Goal: Task Accomplishment & Management: Complete application form

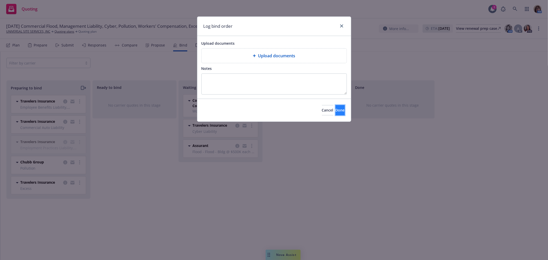
click at [335, 111] on span "Done" at bounding box center [339, 110] width 9 height 5
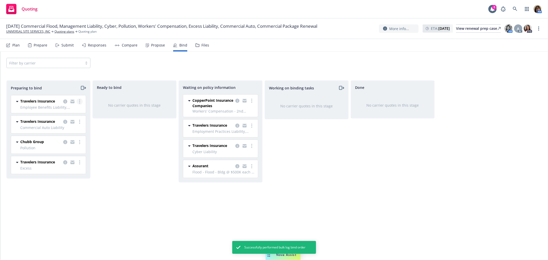
click at [80, 101] on circle "more" at bounding box center [79, 101] width 1 height 1
click at [61, 122] on span "Log bind order" at bounding box center [51, 122] width 38 height 5
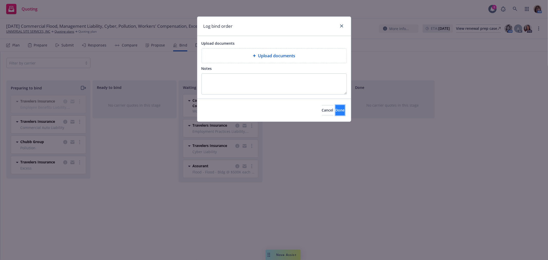
click at [335, 110] on span "Done" at bounding box center [339, 110] width 9 height 5
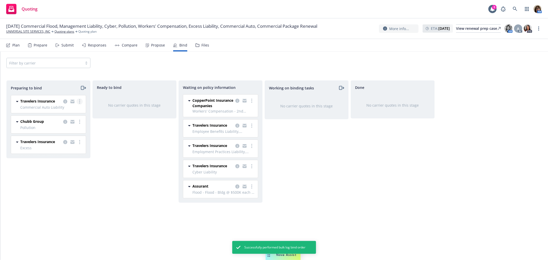
click at [81, 102] on link "more" at bounding box center [80, 101] width 6 height 6
click at [60, 122] on span "Log bind order" at bounding box center [51, 122] width 38 height 5
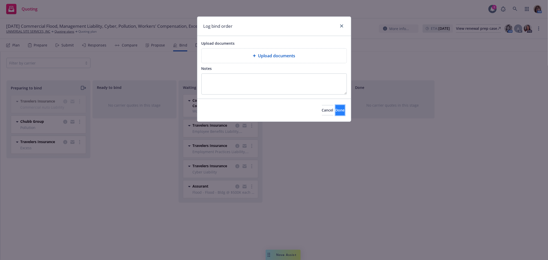
click at [335, 112] on span "Done" at bounding box center [339, 110] width 9 height 5
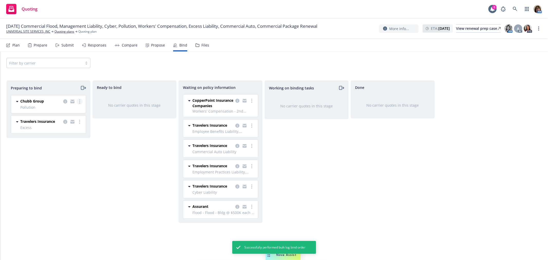
click at [79, 101] on icon "more" at bounding box center [79, 101] width 1 height 4
click at [53, 122] on span "Log bind order" at bounding box center [51, 122] width 38 height 5
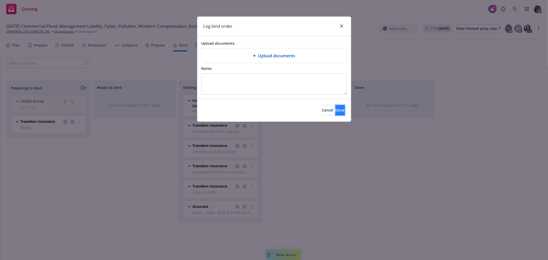
click at [338, 110] on button "Done" at bounding box center [339, 110] width 9 height 10
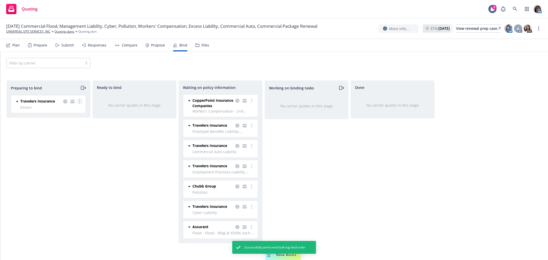
click at [79, 100] on circle "more" at bounding box center [79, 99] width 1 height 1
click at [57, 122] on span "Log bind order" at bounding box center [51, 122] width 38 height 5
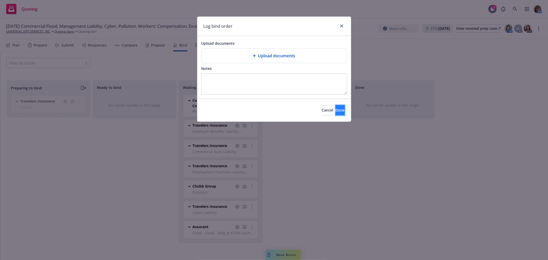
click at [335, 112] on span "Done" at bounding box center [339, 110] width 9 height 5
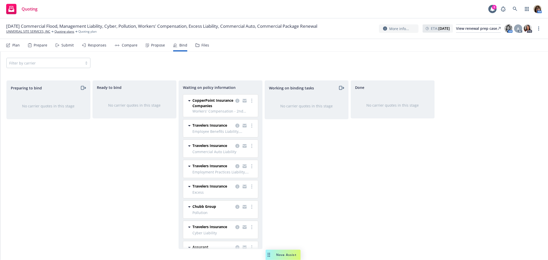
scroll to position [15, 0]
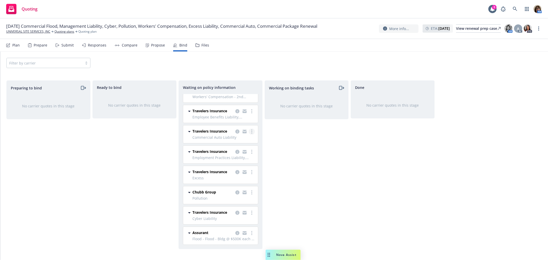
click at [251, 131] on circle "more" at bounding box center [251, 131] width 1 height 1
click at [228, 142] on span "Create policies" at bounding box center [223, 141] width 38 height 5
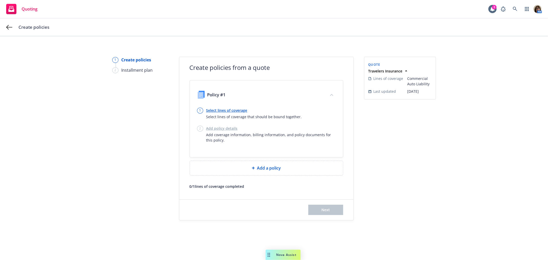
click at [222, 109] on link "Select lines of coverage" at bounding box center [254, 110] width 96 height 5
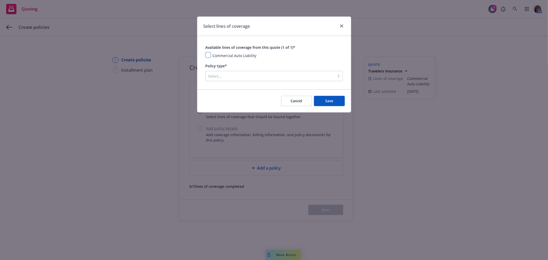
click at [210, 55] on input "checkbox" at bounding box center [207, 54] width 5 height 5
checkbox input "true"
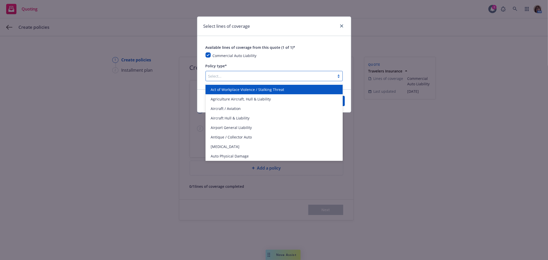
click at [222, 76] on div at bounding box center [270, 76] width 124 height 6
type input "commer"
click at [224, 93] on div "Aircraft - Commercial" at bounding box center [273, 89] width 137 height 9
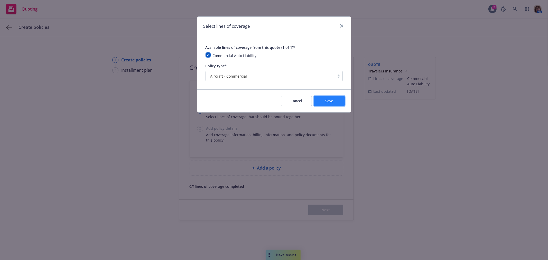
click at [330, 103] on span "Save" at bounding box center [329, 100] width 8 height 5
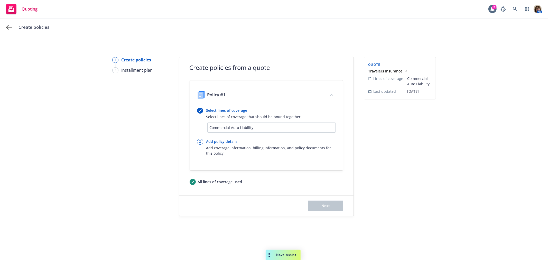
click at [219, 141] on link "Add policy details" at bounding box center [270, 141] width 129 height 5
select select "12"
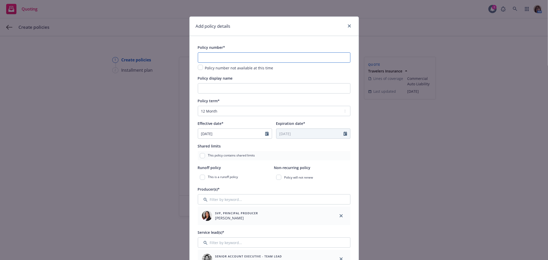
click at [203, 56] on input "text" at bounding box center [274, 57] width 152 height 10
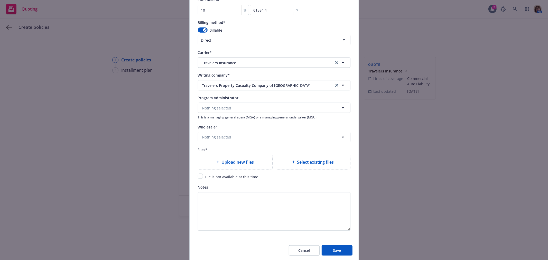
scroll to position [481, 0]
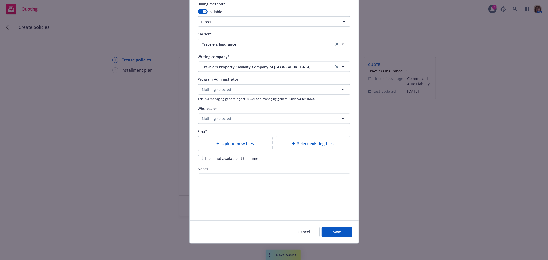
type input "810-5Y160156-25-43-G"
click at [199, 156] on input "checkbox" at bounding box center [200, 157] width 5 height 5
checkbox input "true"
click at [337, 234] on span "Save" at bounding box center [337, 231] width 8 height 5
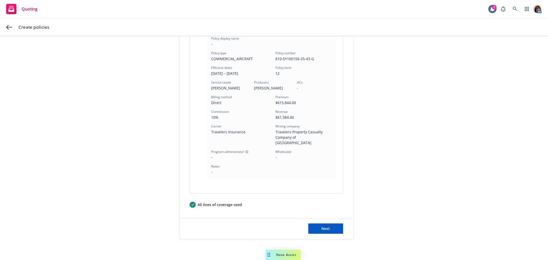
scroll to position [133, 0]
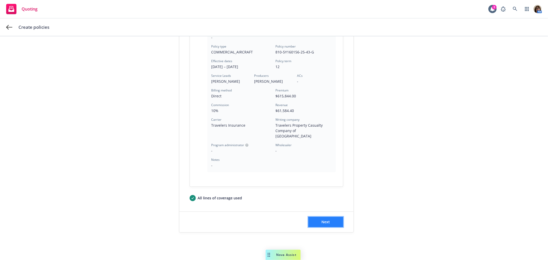
click at [326, 219] on span "Next" at bounding box center [325, 221] width 8 height 5
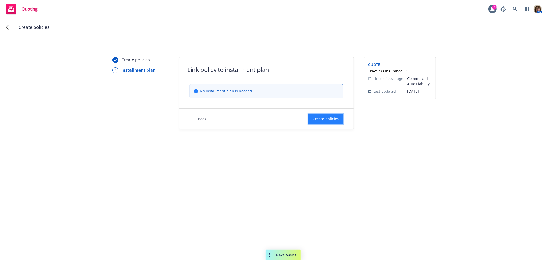
click at [323, 121] on span "Create policies" at bounding box center [325, 118] width 26 height 5
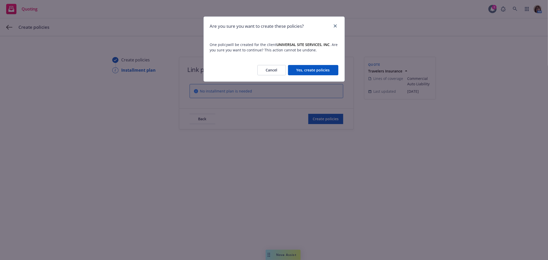
click at [307, 71] on button "Yes, create policies" at bounding box center [313, 70] width 50 height 10
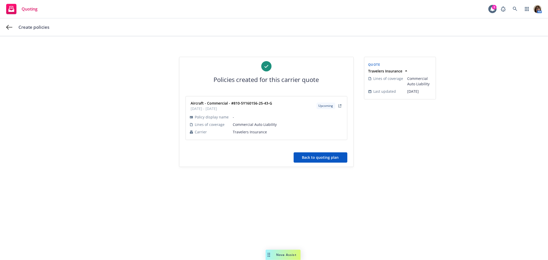
click at [313, 158] on button "Back to quoting plan" at bounding box center [320, 157] width 54 height 10
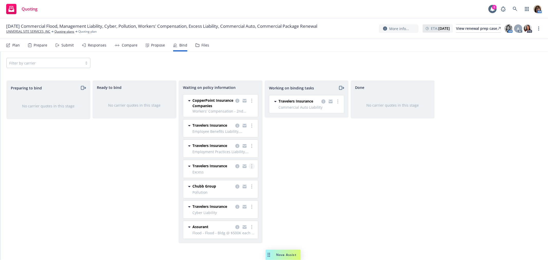
click at [251, 166] on link "more" at bounding box center [252, 166] width 6 height 6
click at [230, 178] on span "Create policies" at bounding box center [227, 176] width 38 height 5
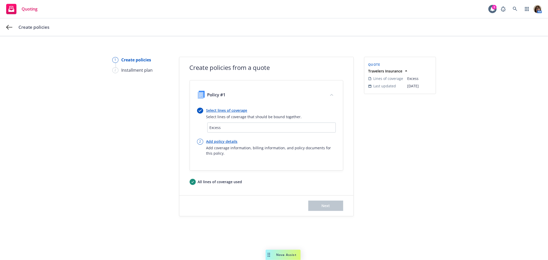
click at [219, 140] on link "Add policy details" at bounding box center [270, 141] width 129 height 5
select select "12"
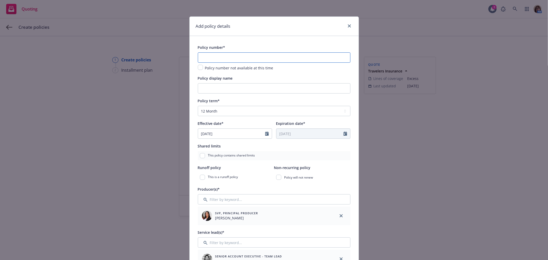
click at [203, 56] on input "text" at bounding box center [274, 57] width 152 height 10
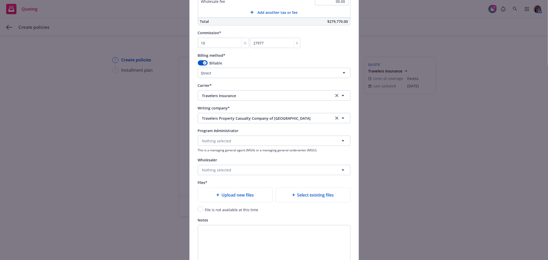
scroll to position [456, 0]
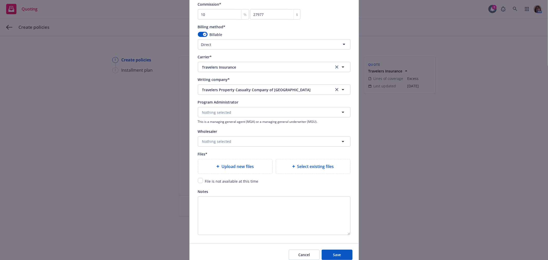
type input "EX-9T164153-25-43"
click at [199, 181] on input "checkbox" at bounding box center [200, 180] width 5 height 5
checkbox input "true"
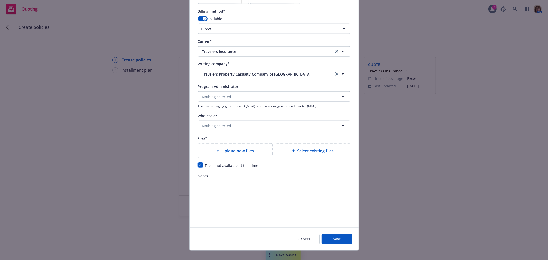
scroll to position [481, 0]
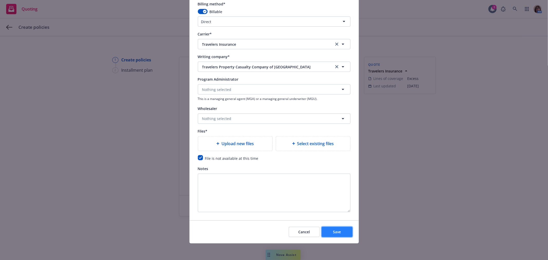
click at [335, 234] on span "Save" at bounding box center [337, 231] width 8 height 5
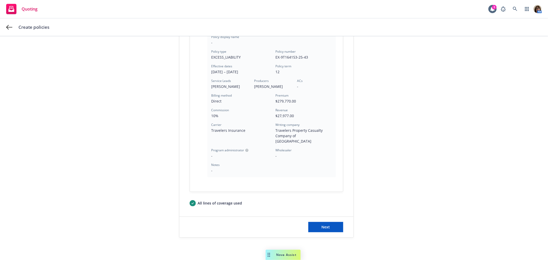
scroll to position [133, 0]
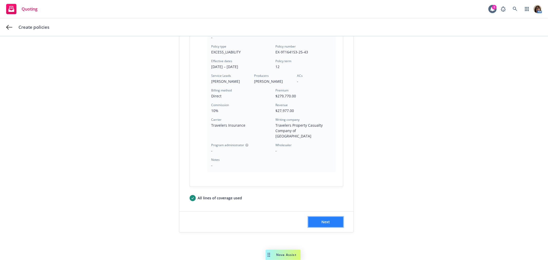
click at [331, 217] on button "Next" at bounding box center [325, 222] width 35 height 10
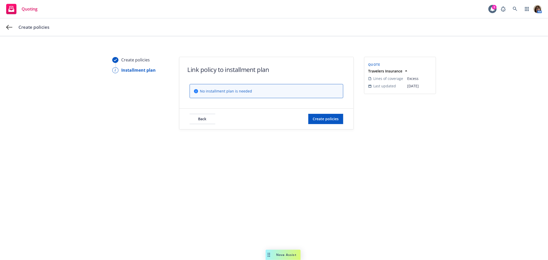
scroll to position [0, 0]
click at [326, 120] on span "Create policies" at bounding box center [325, 118] width 26 height 5
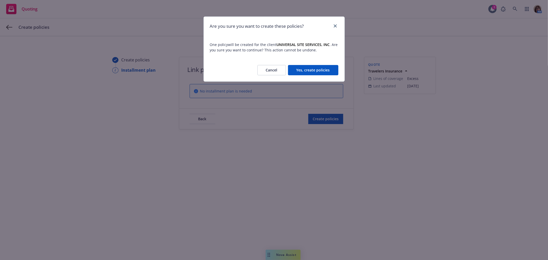
click at [311, 71] on button "Yes, create policies" at bounding box center [313, 70] width 50 height 10
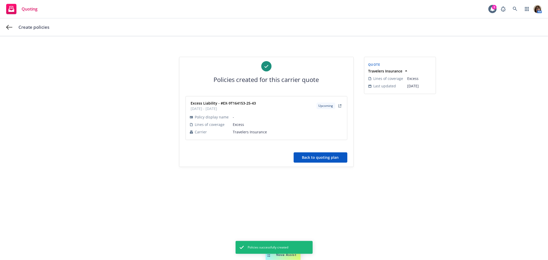
click at [322, 157] on button "Back to quoting plan" at bounding box center [320, 157] width 54 height 10
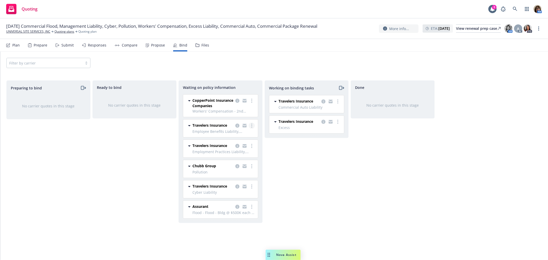
click at [252, 126] on circle "more" at bounding box center [251, 125] width 1 height 1
click at [224, 136] on span "Create policies" at bounding box center [227, 136] width 38 height 5
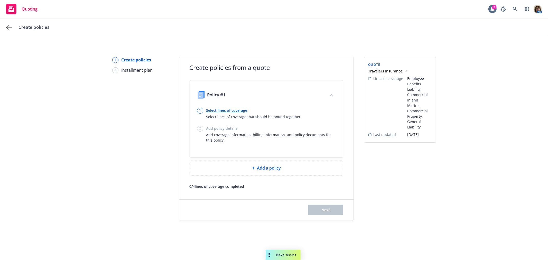
click at [223, 108] on link "Select lines of coverage" at bounding box center [254, 110] width 96 height 5
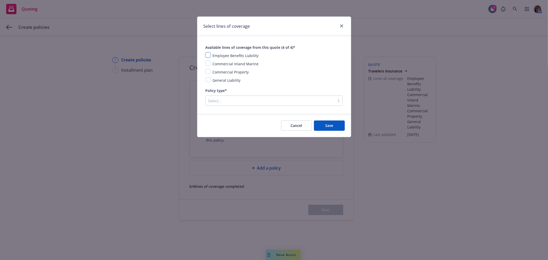
click at [207, 54] on input "checkbox" at bounding box center [207, 54] width 5 height 5
checkbox input "true"
click at [207, 61] on input "checkbox" at bounding box center [207, 63] width 5 height 5
checkbox input "true"
click at [208, 73] on input "checkbox" at bounding box center [207, 71] width 5 height 5
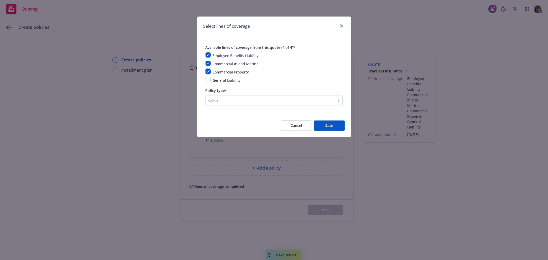
checkbox input "true"
click at [209, 79] on input "checkbox" at bounding box center [207, 79] width 5 height 5
checkbox input "true"
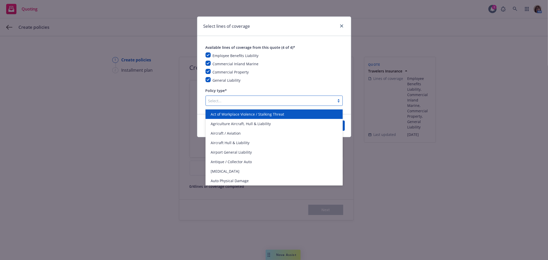
click at [217, 99] on div at bounding box center [270, 101] width 124 height 6
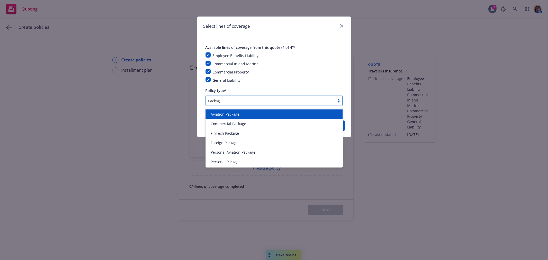
type input "Package"
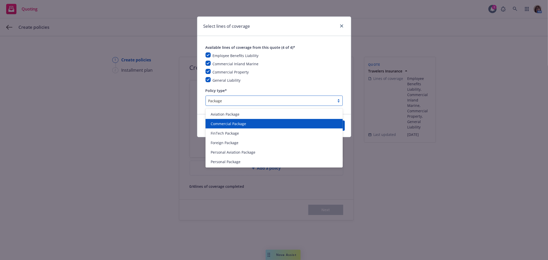
click at [222, 121] on span "Commercial Package" at bounding box center [228, 123] width 35 height 5
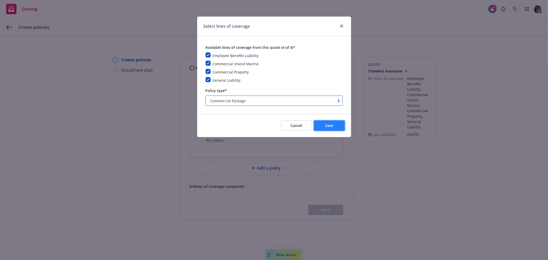
click at [335, 128] on button "Save" at bounding box center [329, 125] width 31 height 10
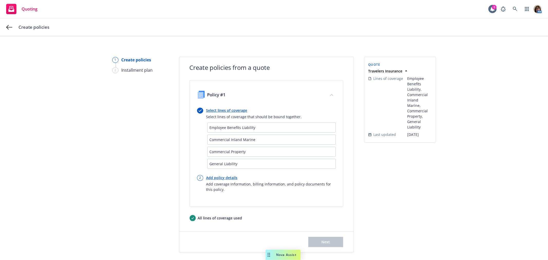
click at [216, 178] on link "Add policy details" at bounding box center [270, 177] width 129 height 5
select select "12"
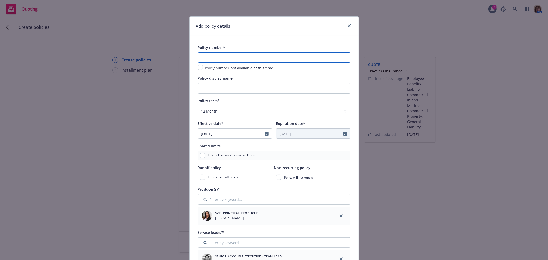
click at [205, 57] on input "text" at bounding box center [274, 57] width 152 height 10
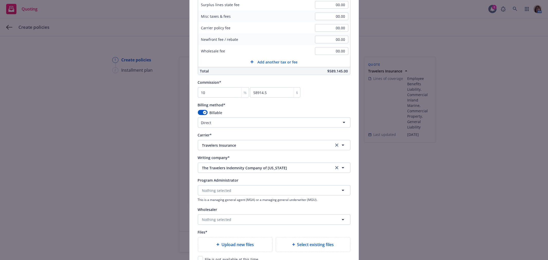
scroll to position [399, 0]
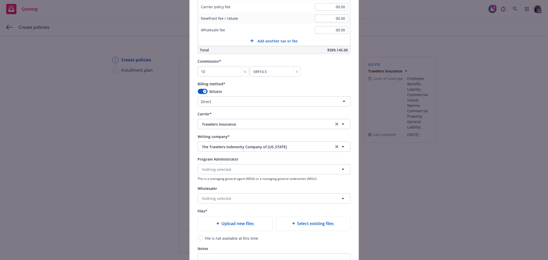
type input "P-660-8467L164-TCT-25"
click at [198, 240] on input "checkbox" at bounding box center [200, 237] width 5 height 5
checkbox input "true"
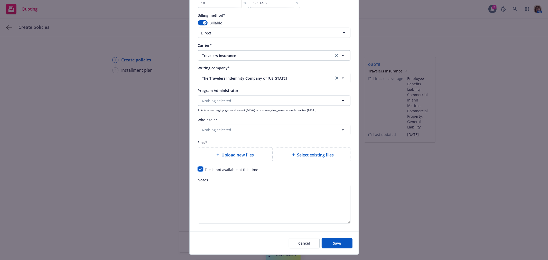
scroll to position [481, 0]
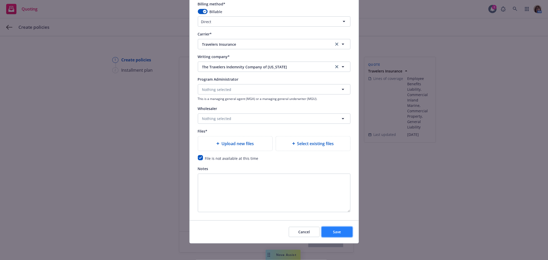
click at [338, 232] on span "Save" at bounding box center [337, 231] width 8 height 5
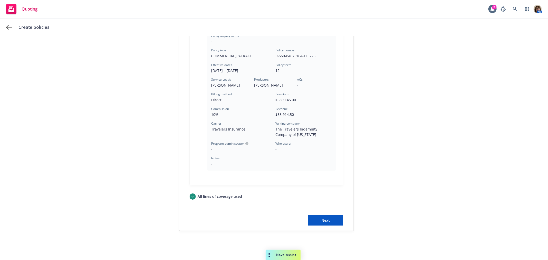
scroll to position [170, 0]
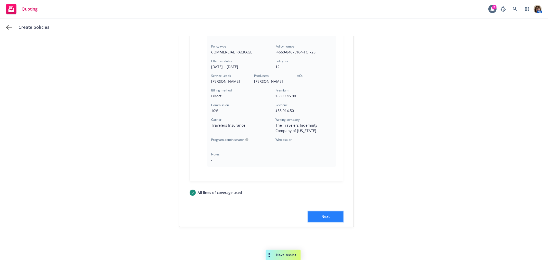
click at [315, 216] on button "Next" at bounding box center [325, 216] width 35 height 10
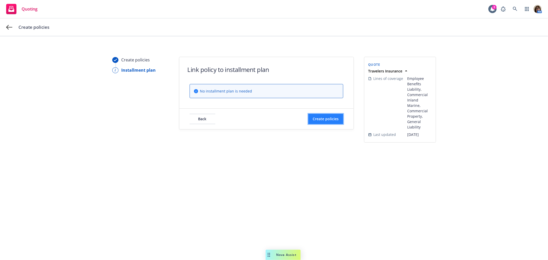
click at [322, 121] on span "Create policies" at bounding box center [325, 118] width 26 height 5
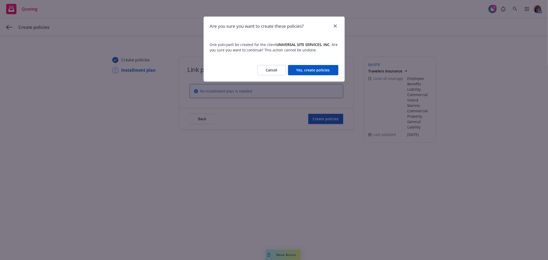
click at [314, 71] on button "Yes, create policies" at bounding box center [313, 70] width 50 height 10
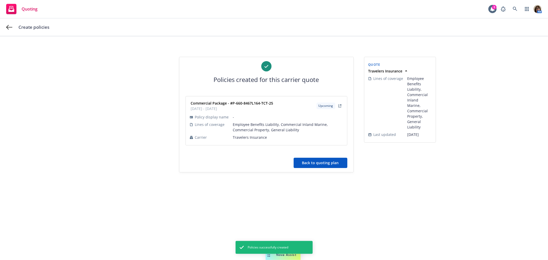
click at [313, 163] on button "Back to quoting plan" at bounding box center [320, 163] width 54 height 10
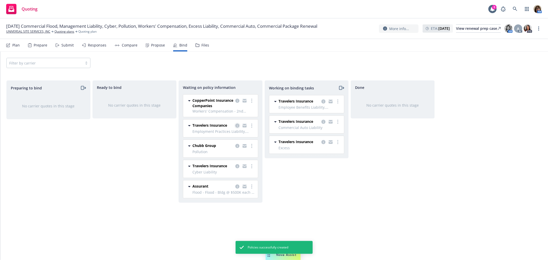
click at [237, 125] on icon "copy logging email" at bounding box center [237, 125] width 4 height 4
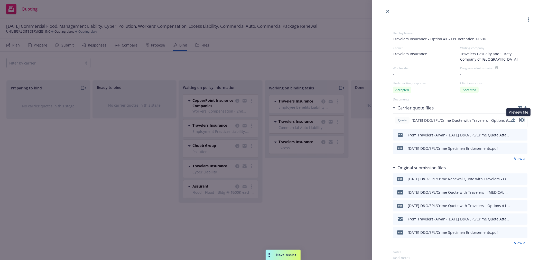
click at [520, 119] on icon "preview file" at bounding box center [522, 120] width 5 height 4
click at [387, 9] on link "close" at bounding box center [387, 11] width 6 height 6
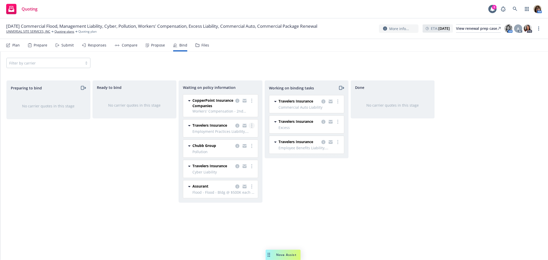
click at [252, 126] on link "more" at bounding box center [252, 125] width 6 height 6
click at [234, 135] on span "Create policies" at bounding box center [227, 136] width 38 height 5
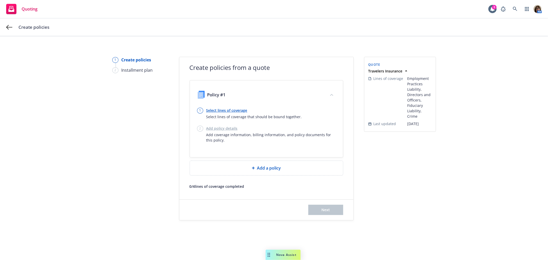
click at [224, 110] on link "Select lines of coverage" at bounding box center [254, 110] width 96 height 5
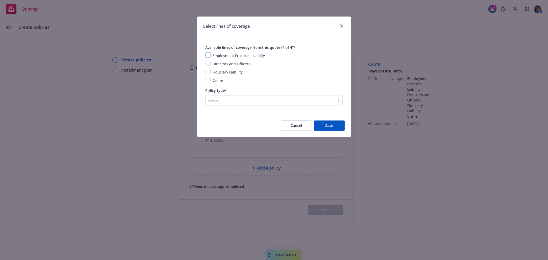
click at [207, 54] on input "checkbox" at bounding box center [207, 54] width 5 height 5
checkbox input "true"
click at [207, 63] on input "checkbox" at bounding box center [207, 63] width 5 height 5
checkbox input "true"
click at [207, 71] on input "checkbox" at bounding box center [207, 71] width 5 height 5
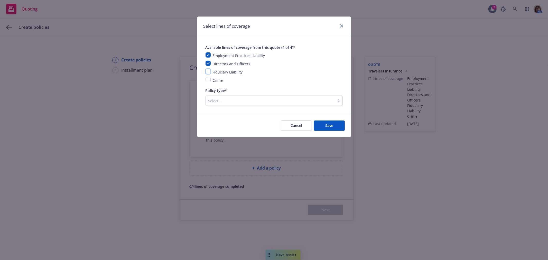
checkbox input "true"
click at [208, 81] on input "checkbox" at bounding box center [207, 79] width 5 height 5
checkbox input "true"
click at [212, 99] on div at bounding box center [270, 101] width 124 height 6
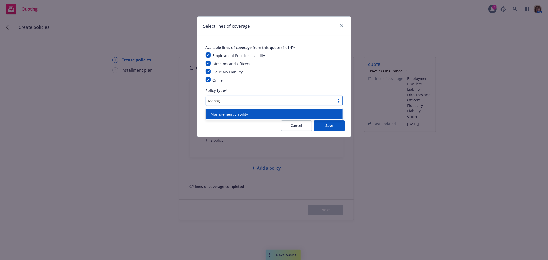
type input "Manage"
click at [224, 113] on span "Management Liability" at bounding box center [229, 113] width 37 height 5
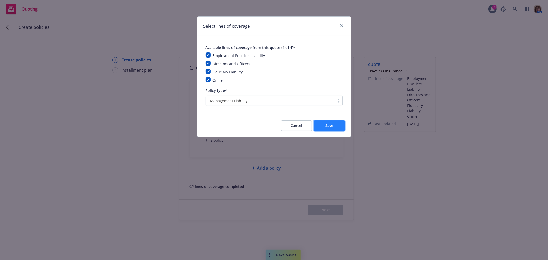
click at [331, 129] on button "Save" at bounding box center [329, 125] width 31 height 10
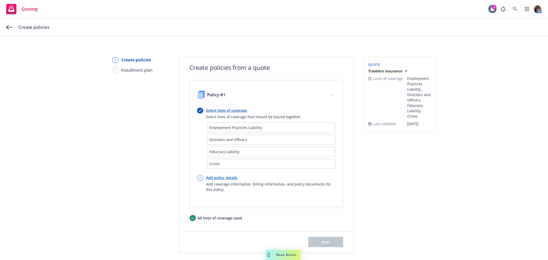
click at [215, 178] on link "Add policy details" at bounding box center [270, 177] width 129 height 5
select select "12"
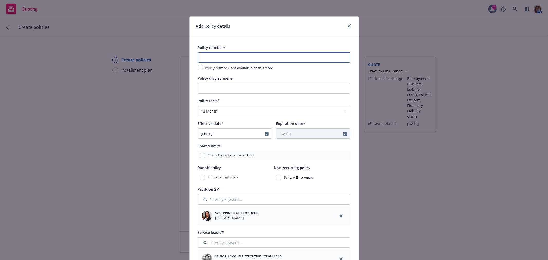
click at [201, 58] on input "text" at bounding box center [274, 57] width 152 height 10
paste input "107449825"
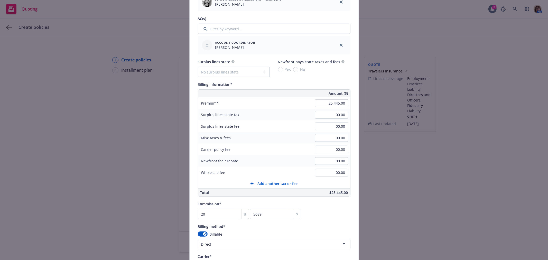
scroll to position [285, 0]
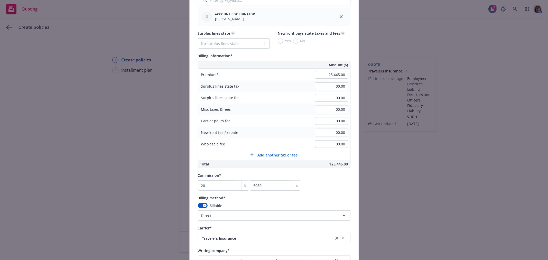
type input "107449825"
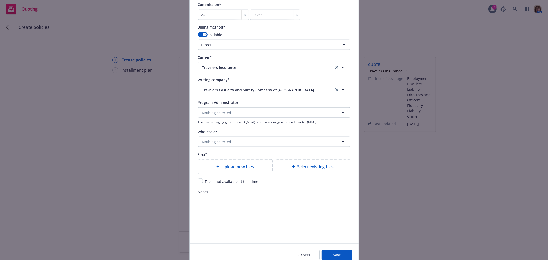
scroll to position [456, 0]
click at [198, 182] on input "checkbox" at bounding box center [200, 180] width 5 height 5
checkbox input "true"
click at [335, 254] on span "Save" at bounding box center [337, 254] width 8 height 5
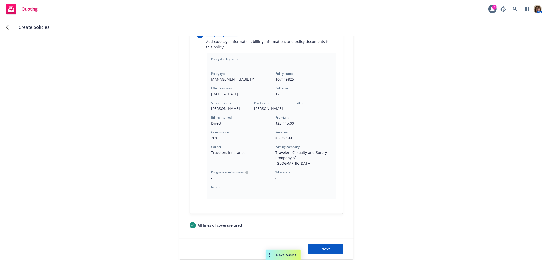
scroll to position [170, 0]
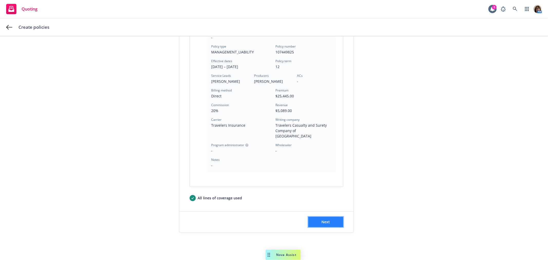
click at [321, 219] on span "Next" at bounding box center [325, 221] width 8 height 5
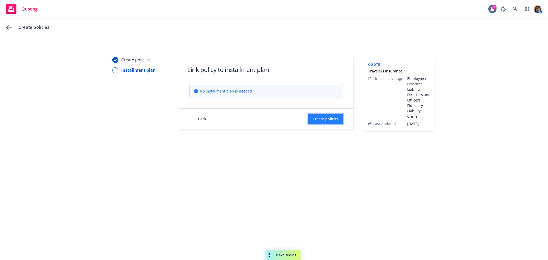
click at [319, 117] on span "Create policies" at bounding box center [325, 118] width 26 height 5
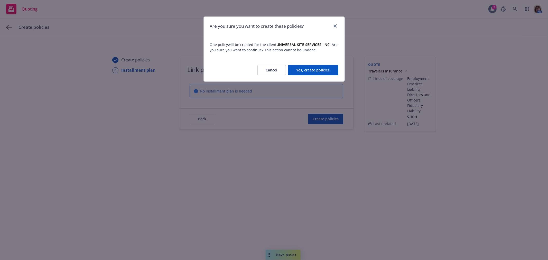
click at [311, 72] on button "Yes, create policies" at bounding box center [313, 70] width 50 height 10
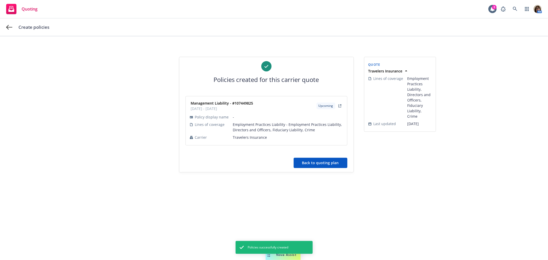
click at [324, 162] on button "Back to quoting plan" at bounding box center [320, 163] width 54 height 10
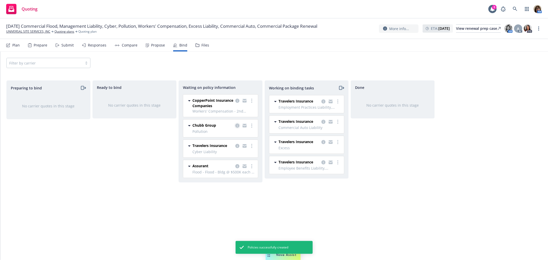
click at [237, 126] on icon "copy logging email" at bounding box center [237, 125] width 4 height 4
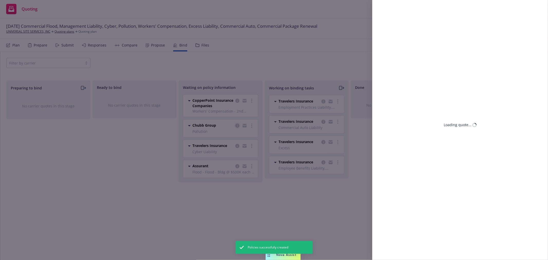
select select "CA"
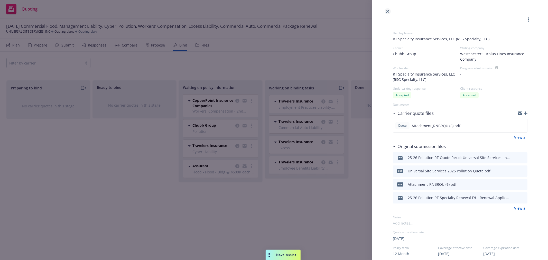
click at [387, 10] on icon "close" at bounding box center [387, 11] width 3 height 3
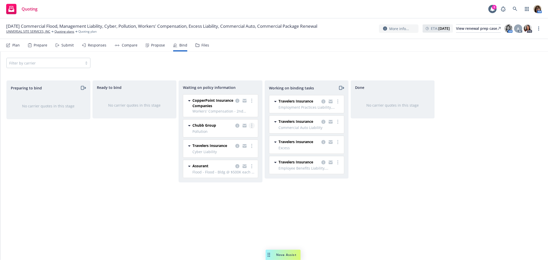
click at [252, 125] on icon "more" at bounding box center [251, 125] width 1 height 4
click at [231, 137] on span "Create policies" at bounding box center [227, 136] width 38 height 5
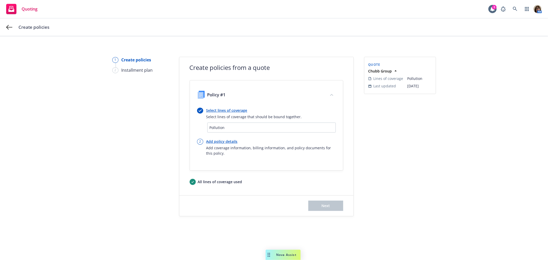
click at [218, 142] on link "Add policy details" at bounding box center [270, 141] width 129 height 5
select select "12"
select select "CA"
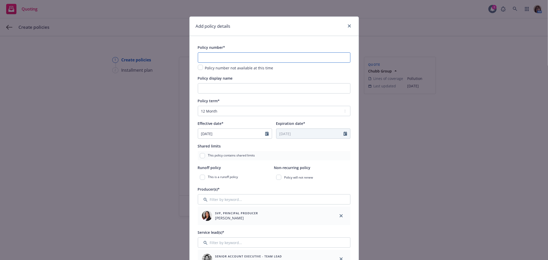
click at [205, 58] on input "text" at bounding box center [274, 57] width 152 height 10
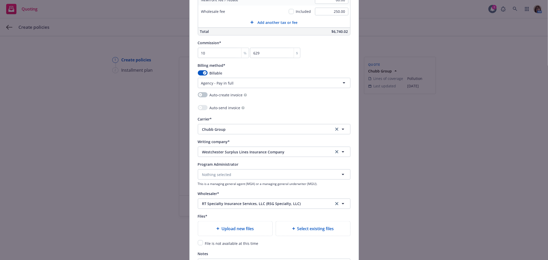
scroll to position [428, 0]
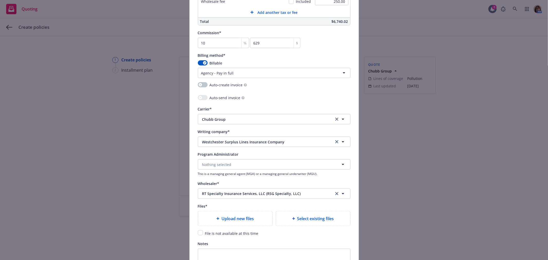
type input "G7432566A 004"
click at [198, 234] on input "checkbox" at bounding box center [200, 232] width 5 height 5
checkbox input "true"
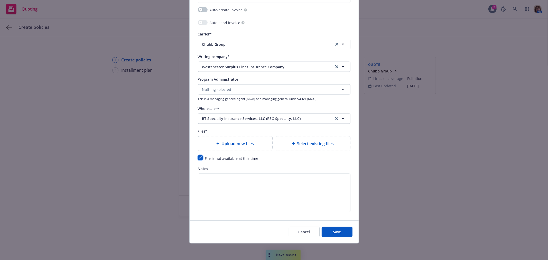
scroll to position [504, 0]
click at [336, 233] on span "Save" at bounding box center [337, 231] width 8 height 5
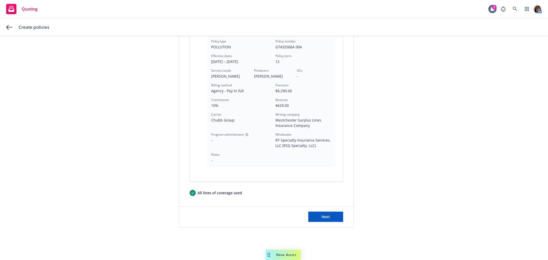
scroll to position [139, 0]
click at [330, 219] on button "Next" at bounding box center [325, 216] width 35 height 10
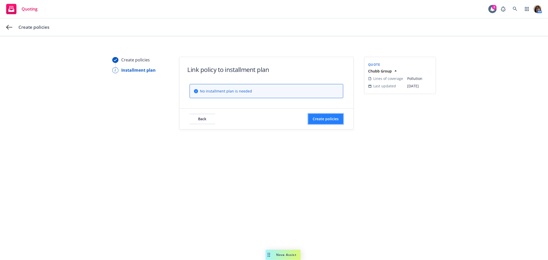
click at [322, 120] on span "Create policies" at bounding box center [325, 118] width 26 height 5
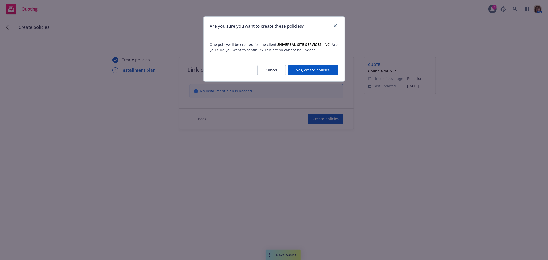
click at [317, 73] on button "Yes, create policies" at bounding box center [313, 70] width 50 height 10
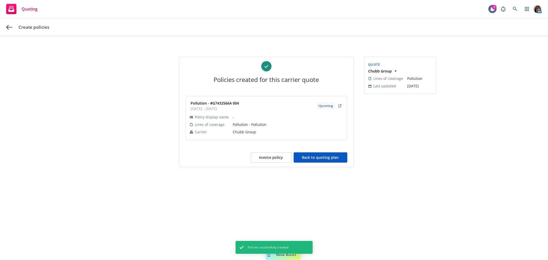
click at [322, 159] on button "Back to quoting plan" at bounding box center [320, 157] width 54 height 10
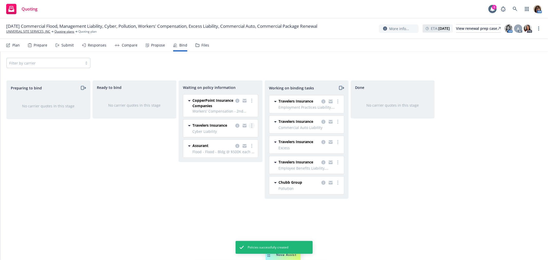
click at [252, 125] on icon "more" at bounding box center [251, 125] width 1 height 4
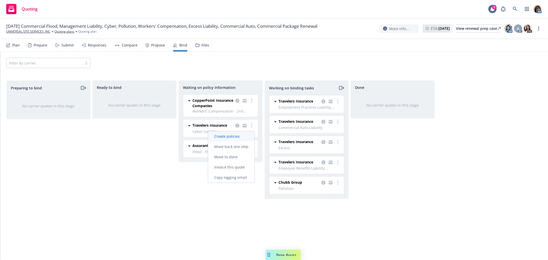
click at [234, 137] on span "Create policies" at bounding box center [227, 136] width 38 height 5
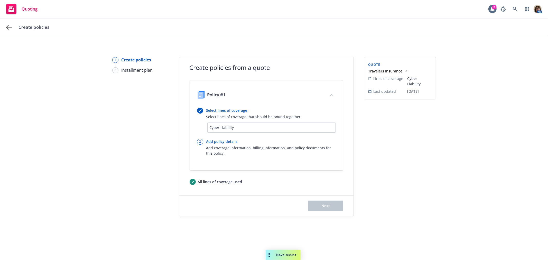
click at [213, 142] on link "Add policy details" at bounding box center [270, 141] width 129 height 5
select select "12"
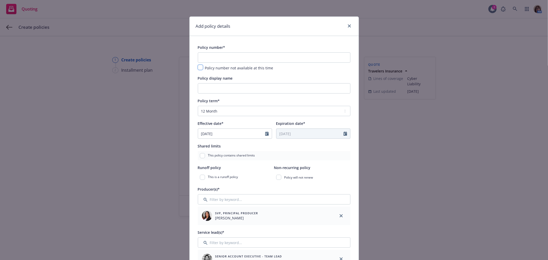
click at [199, 67] on input "checkbox" at bounding box center [200, 67] width 5 height 5
checkbox input "true"
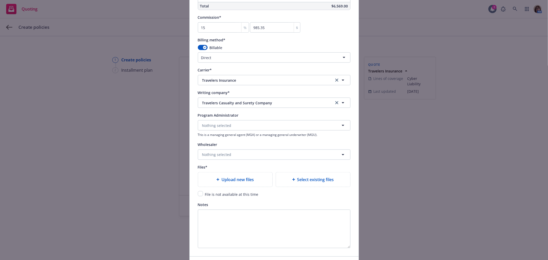
scroll to position [456, 0]
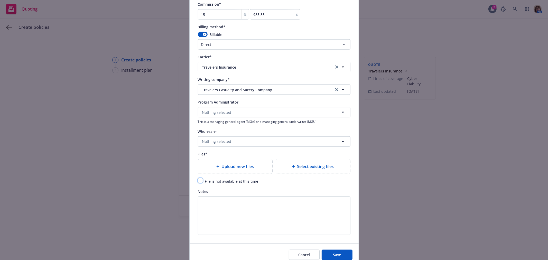
click at [198, 181] on input "checkbox" at bounding box center [200, 180] width 5 height 5
checkbox input "true"
click at [333, 256] on span "Save" at bounding box center [337, 254] width 8 height 5
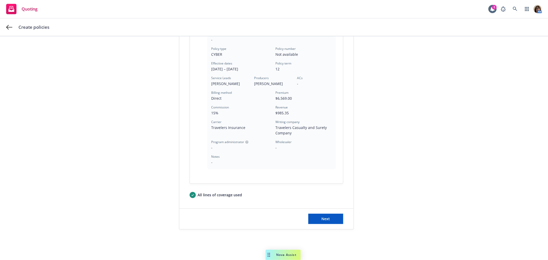
scroll to position [133, 0]
click at [322, 217] on span "Next" at bounding box center [325, 216] width 8 height 5
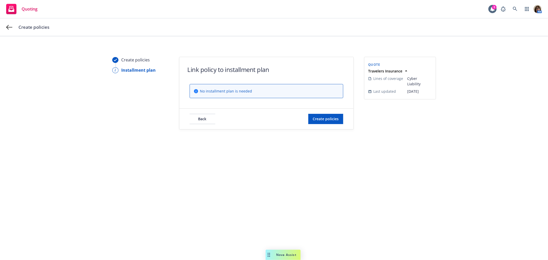
scroll to position [0, 0]
click at [319, 119] on span "Create policies" at bounding box center [325, 118] width 26 height 5
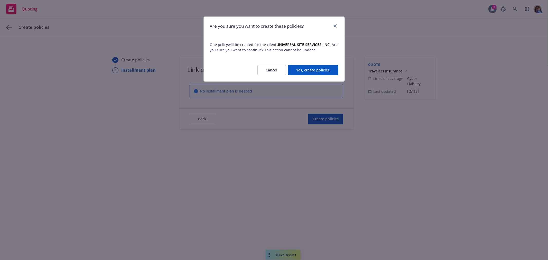
click at [311, 71] on button "Yes, create policies" at bounding box center [313, 70] width 50 height 10
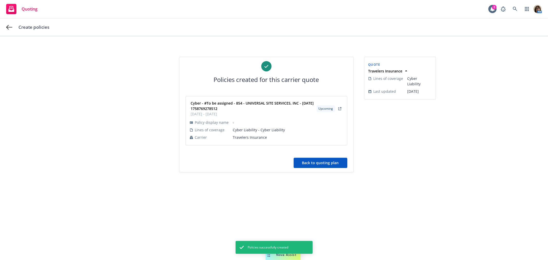
click at [313, 163] on button "Back to quoting plan" at bounding box center [320, 163] width 54 height 10
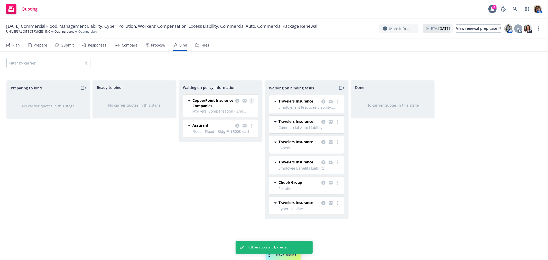
click at [251, 101] on circle "more" at bounding box center [251, 100] width 1 height 1
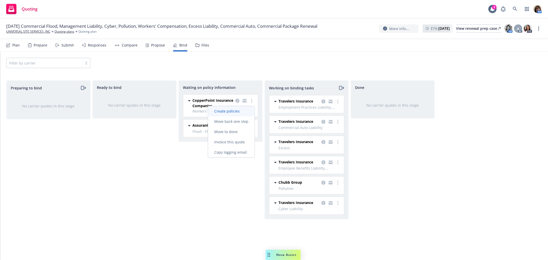
click at [230, 111] on span "Create policies" at bounding box center [227, 111] width 38 height 5
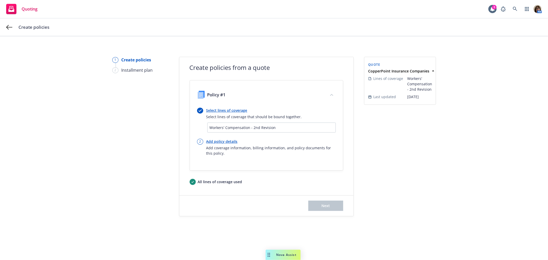
click at [222, 141] on link "Add policy details" at bounding box center [270, 141] width 129 height 5
select select "12"
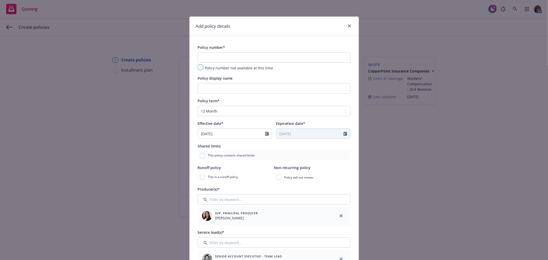
click at [198, 66] on input "checkbox" at bounding box center [200, 67] width 5 height 5
checkbox input "true"
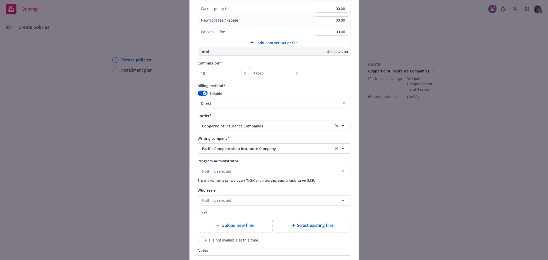
scroll to position [399, 0]
click at [198, 239] on input "checkbox" at bounding box center [200, 237] width 5 height 5
checkbox input "true"
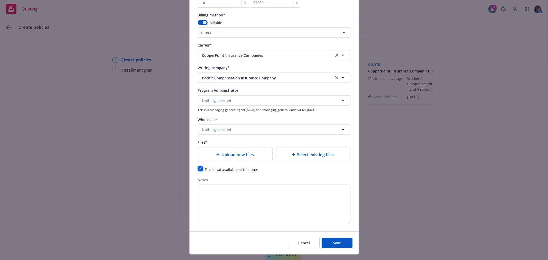
scroll to position [481, 0]
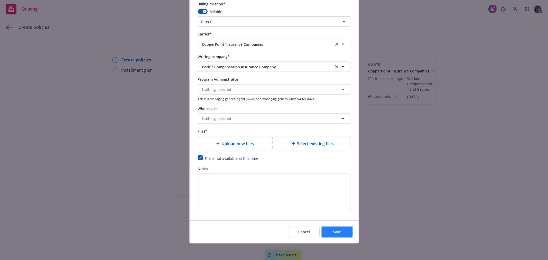
click at [333, 231] on span "Save" at bounding box center [337, 231] width 8 height 5
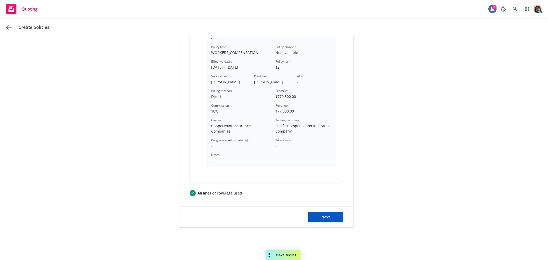
scroll to position [133, 0]
click at [328, 216] on button "Next" at bounding box center [325, 216] width 35 height 10
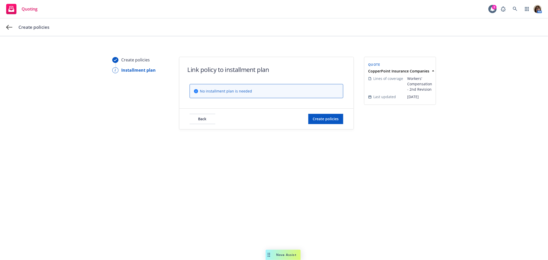
scroll to position [0, 0]
click at [324, 118] on span "Create policies" at bounding box center [325, 118] width 26 height 5
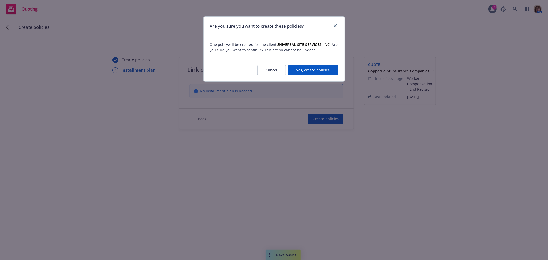
click at [309, 74] on button "Yes, create policies" at bounding box center [313, 70] width 50 height 10
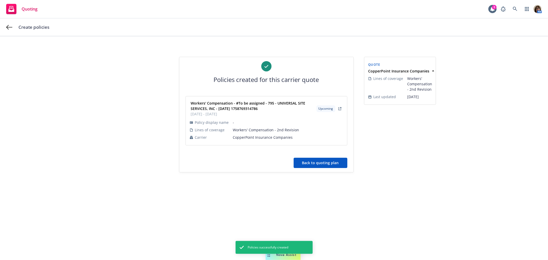
click at [317, 164] on button "Back to quoting plan" at bounding box center [320, 163] width 54 height 10
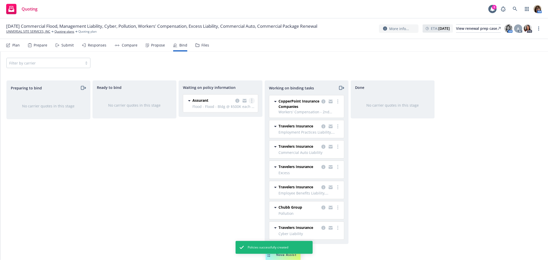
click at [252, 99] on link "more" at bounding box center [252, 101] width 6 height 6
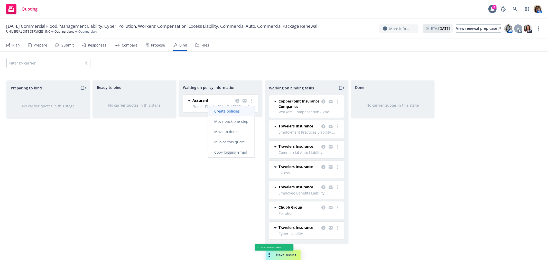
click at [218, 109] on span "Create policies" at bounding box center [227, 111] width 38 height 5
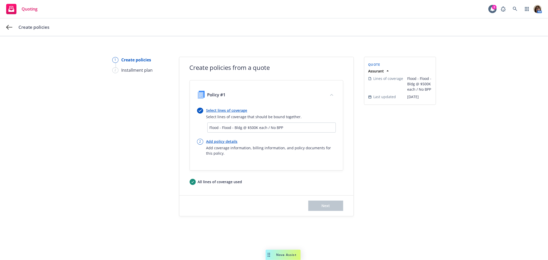
click at [221, 142] on link "Add policy details" at bounding box center [270, 141] width 129 height 5
select select "12"
select select "CA"
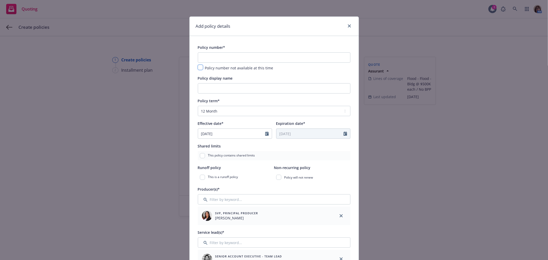
click at [199, 68] on input "checkbox" at bounding box center [200, 67] width 5 height 5
checkbox input "true"
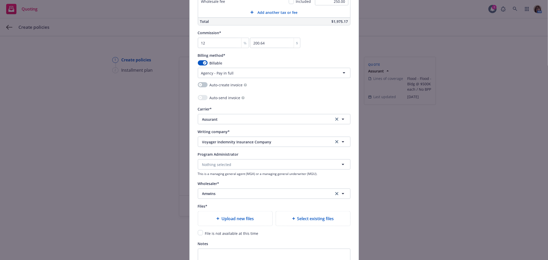
scroll to position [456, 0]
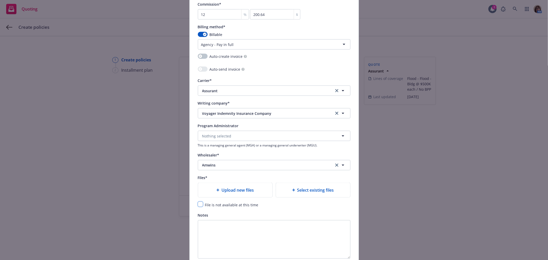
click at [199, 205] on input "checkbox" at bounding box center [200, 204] width 5 height 5
checkbox input "true"
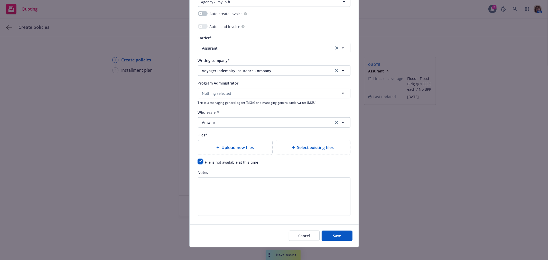
scroll to position [504, 0]
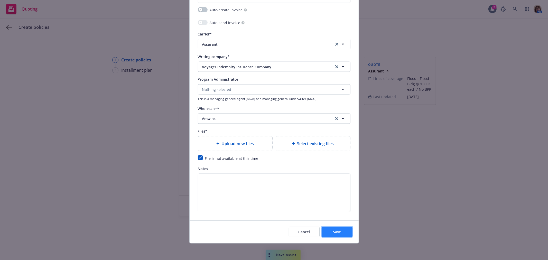
click at [336, 232] on span "Save" at bounding box center [337, 231] width 8 height 5
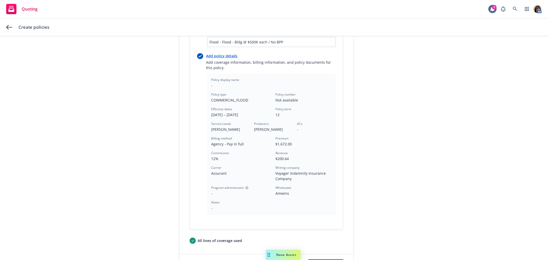
scroll to position [133, 0]
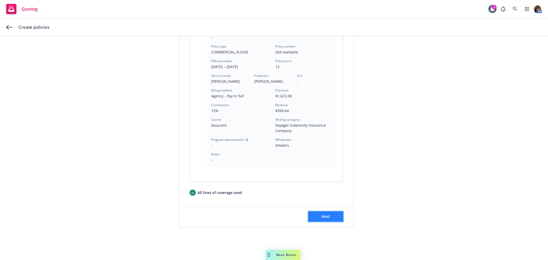
click at [324, 219] on button "Next" at bounding box center [325, 216] width 35 height 10
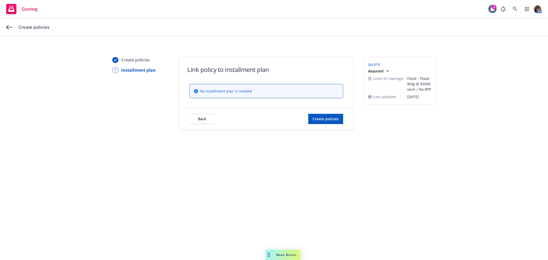
scroll to position [0, 0]
click at [323, 121] on button "Create policies" at bounding box center [325, 119] width 35 height 10
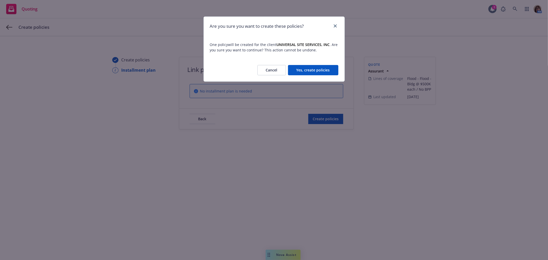
click at [309, 70] on button "Yes, create policies" at bounding box center [313, 70] width 50 height 10
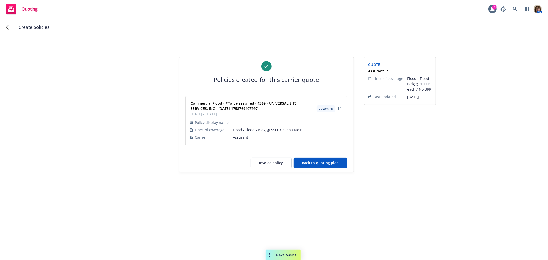
click at [331, 160] on button "Back to quoting plan" at bounding box center [320, 163] width 54 height 10
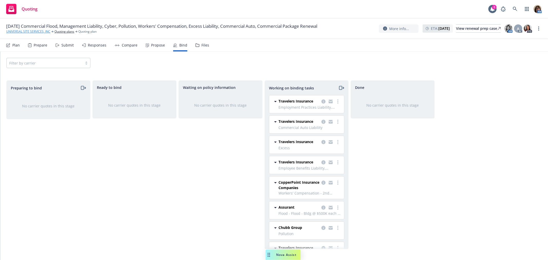
click at [24, 31] on link "UNIVERSAL SITE SERVICES, INC" at bounding box center [28, 31] width 44 height 5
